Goal: Transaction & Acquisition: Subscribe to service/newsletter

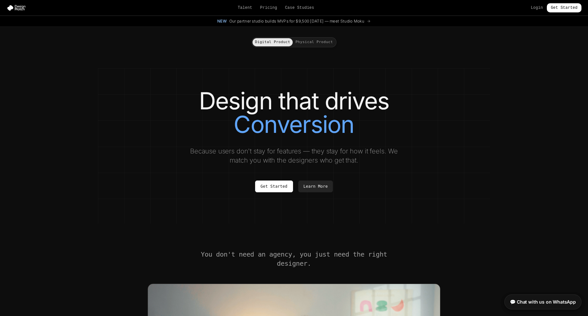
click at [248, 94] on h1 "Design that drives Conversion" at bounding box center [294, 112] width 366 height 47
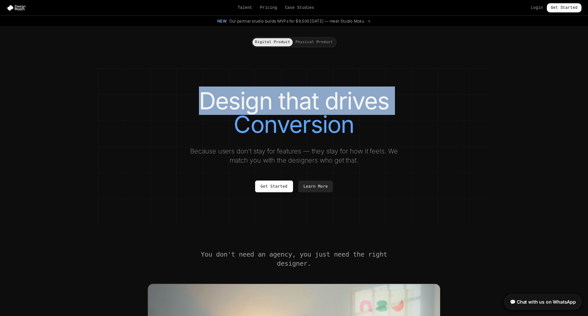
click at [248, 94] on h1 "Design that drives Conversion" at bounding box center [294, 112] width 366 height 47
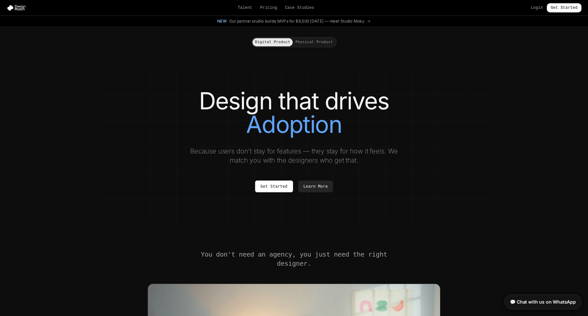
click at [159, 160] on div "Design that drives Adoption Because users don't stay for features — they stay f…" at bounding box center [294, 140] width 366 height 103
click at [268, 9] on link "Pricing" at bounding box center [268, 7] width 17 height 5
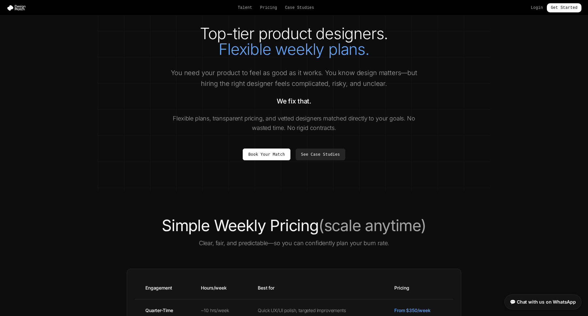
scroll to position [14, 0]
